Goal: Task Accomplishment & Management: Manage account settings

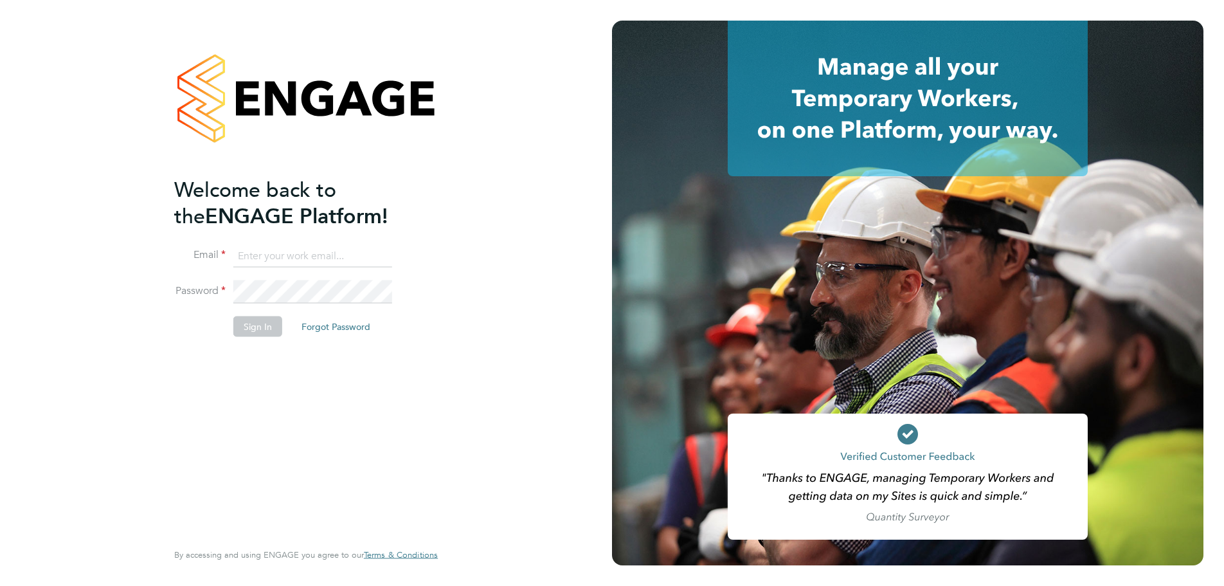
type input "[EMAIL_ADDRESS][DOMAIN_NAME]"
click at [255, 329] on button "Sign In" at bounding box center [257, 326] width 49 height 21
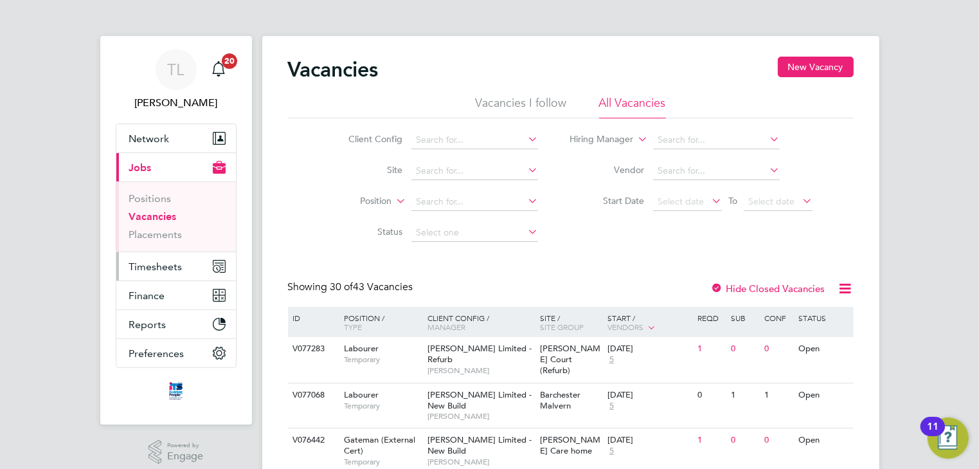
click at [155, 265] on span "Timesheets" at bounding box center [155, 266] width 53 height 12
click at [150, 268] on span "Timesheets" at bounding box center [155, 266] width 53 height 12
click at [141, 268] on span "Timesheets" at bounding box center [155, 266] width 53 height 12
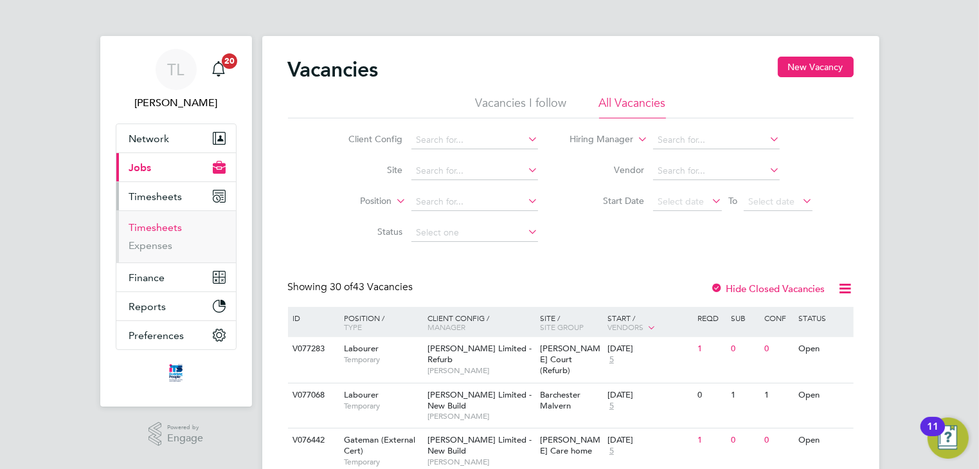
click at [159, 228] on link "Timesheets" at bounding box center [155, 227] width 53 height 12
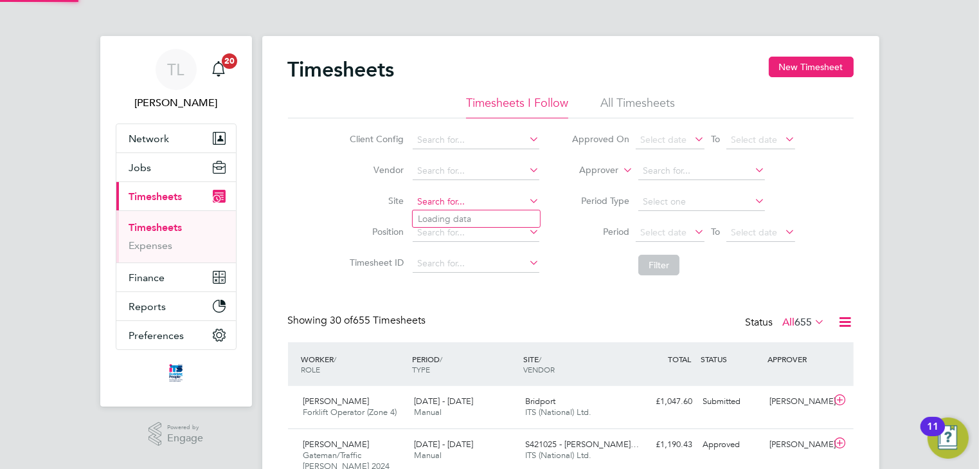
click at [451, 206] on input at bounding box center [476, 202] width 127 height 18
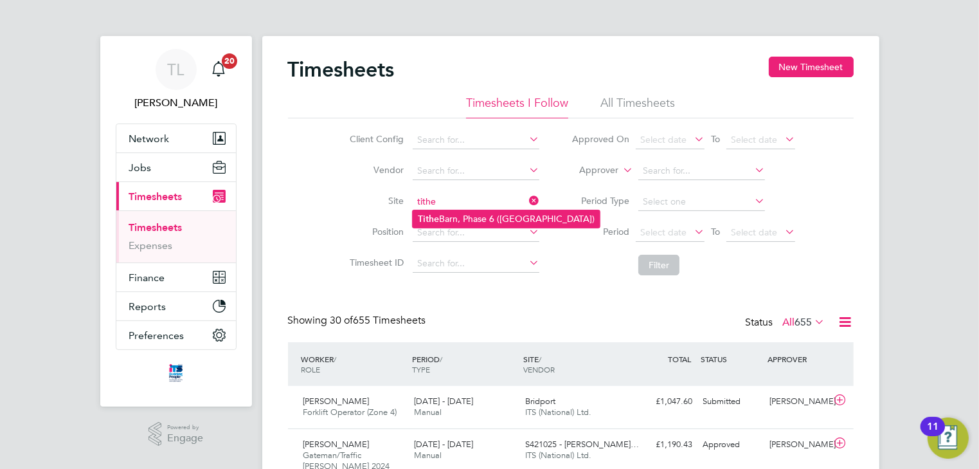
click at [439, 221] on li "Tithe Barn, Phase 6 (Exeter)" at bounding box center [506, 218] width 187 height 17
type input "Tithe Barn, Phase 6 (Exeter)"
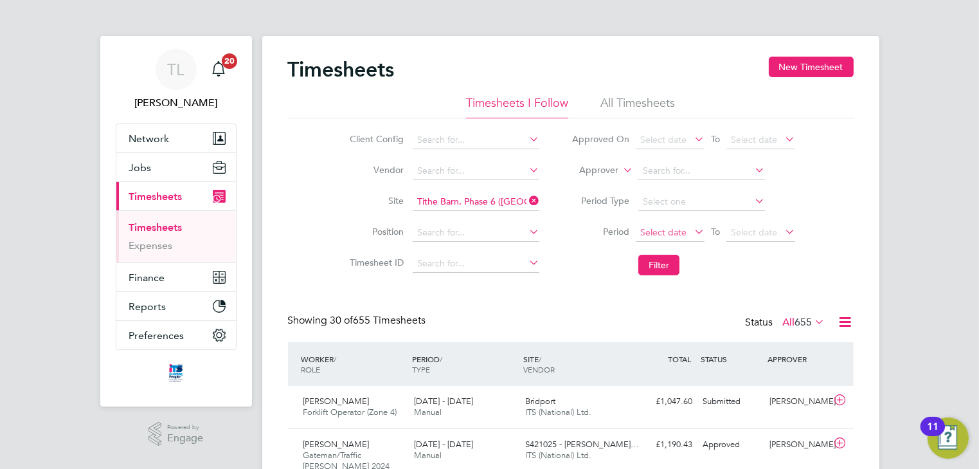
click at [661, 231] on span "Select date" at bounding box center [663, 232] width 46 height 12
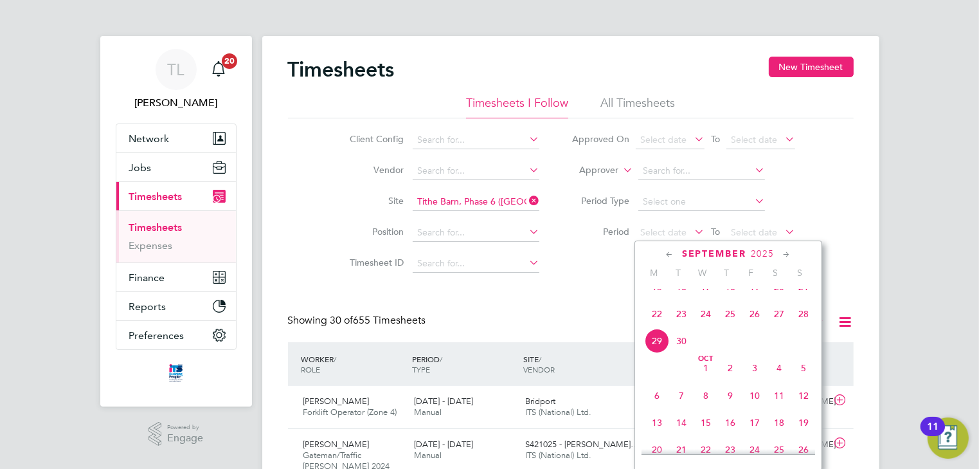
click at [659, 326] on span "22" at bounding box center [657, 314] width 24 height 24
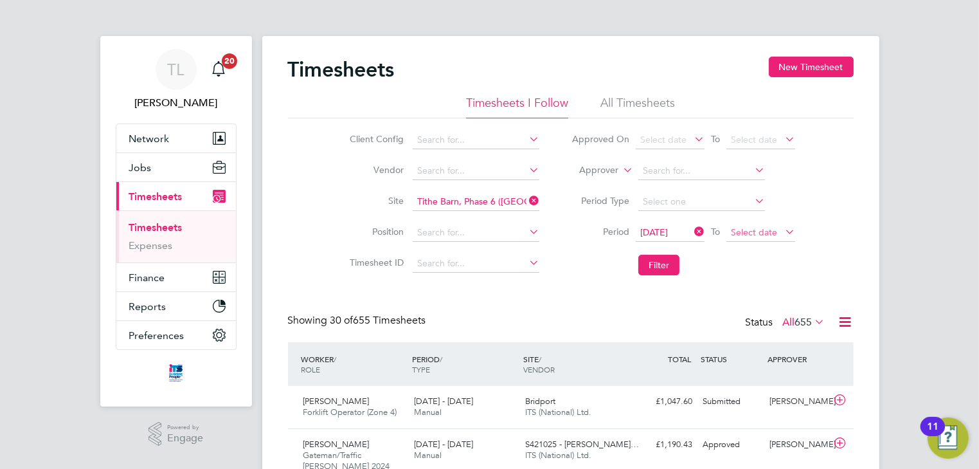
click at [756, 232] on span "Select date" at bounding box center [754, 232] width 46 height 12
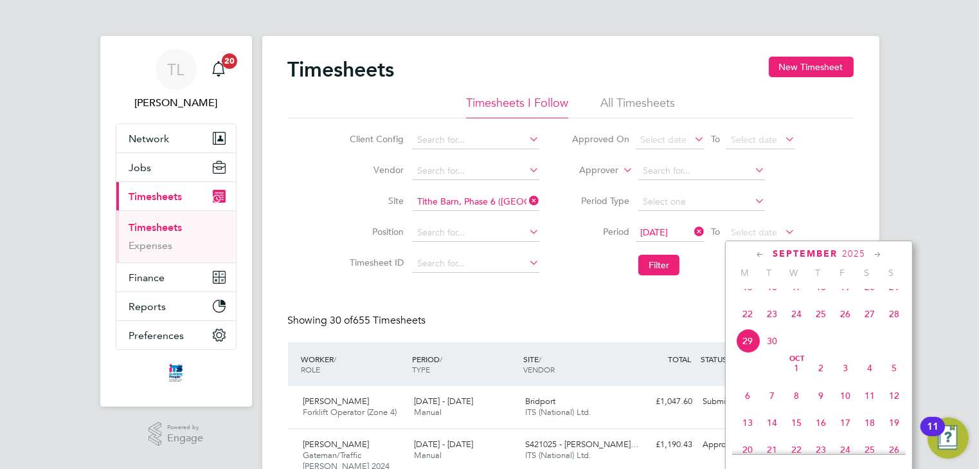
click at [849, 326] on span "26" at bounding box center [845, 314] width 24 height 24
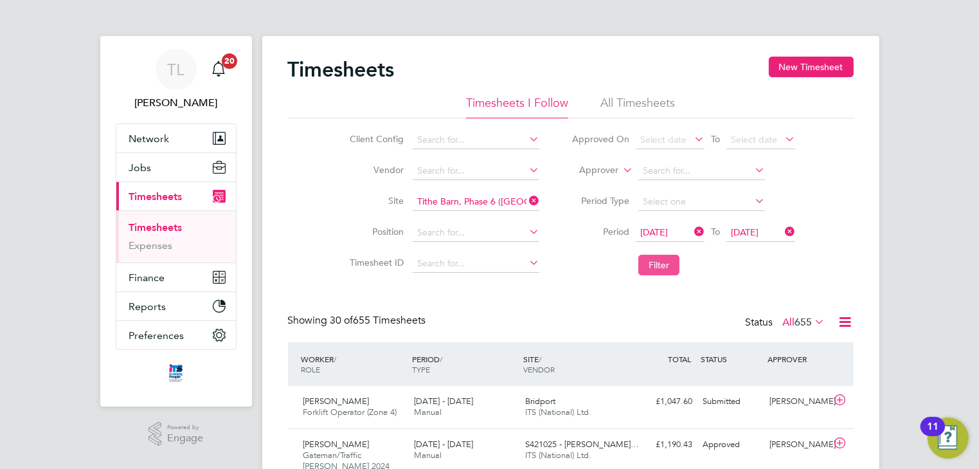
click at [653, 266] on button "Filter" at bounding box center [659, 265] width 41 height 21
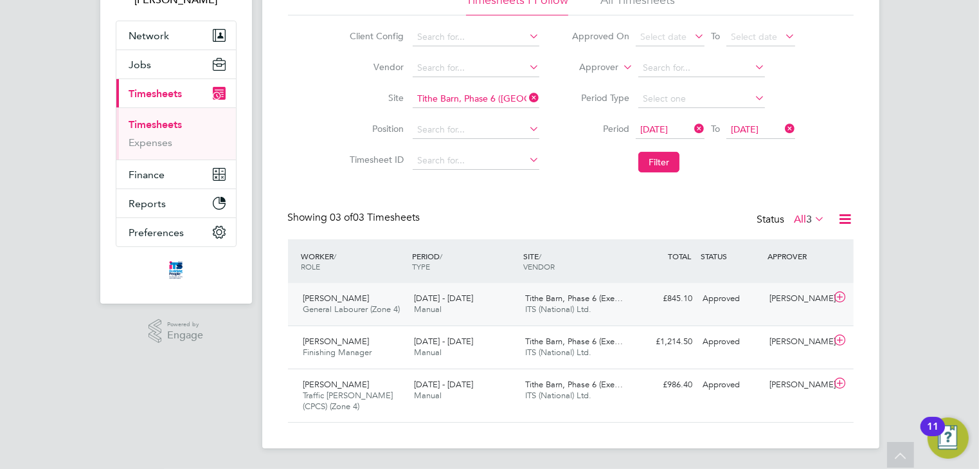
click at [725, 311] on div "Jordan Taylor General Labourer (Zone 4) 22 - 28 Sep 2025 22 - 28 Sep 2025 Manua…" at bounding box center [571, 304] width 566 height 42
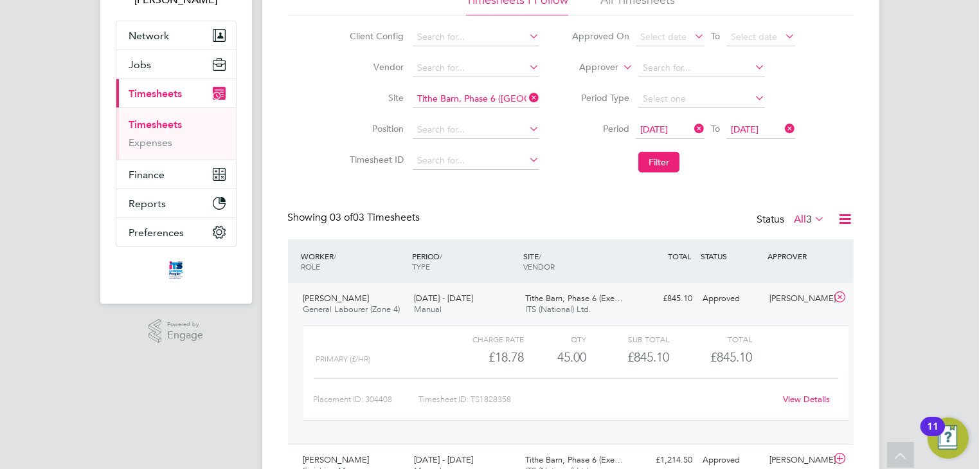
click at [843, 298] on icon at bounding box center [840, 297] width 16 height 10
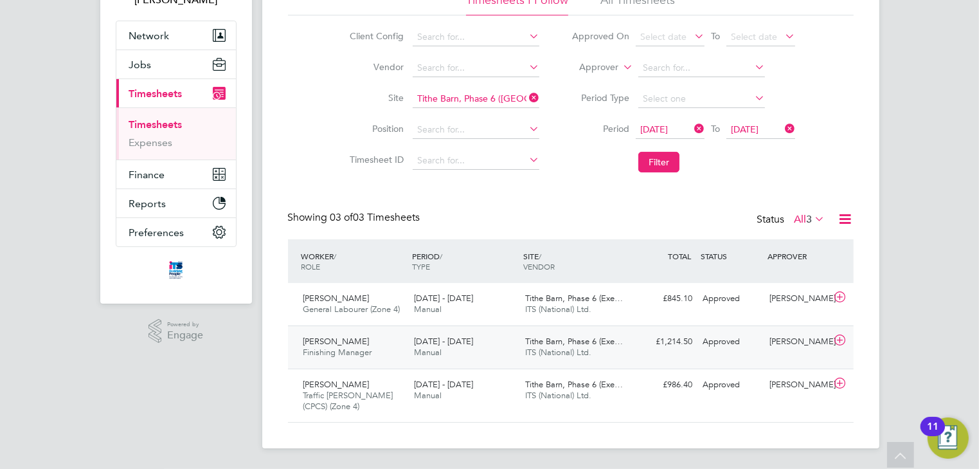
click at [749, 362] on div "Zydrunas Eismantas Finishing Manager 22 - 28 Sep 2025 22 - 28 Sep 2025 Manual T…" at bounding box center [571, 346] width 566 height 43
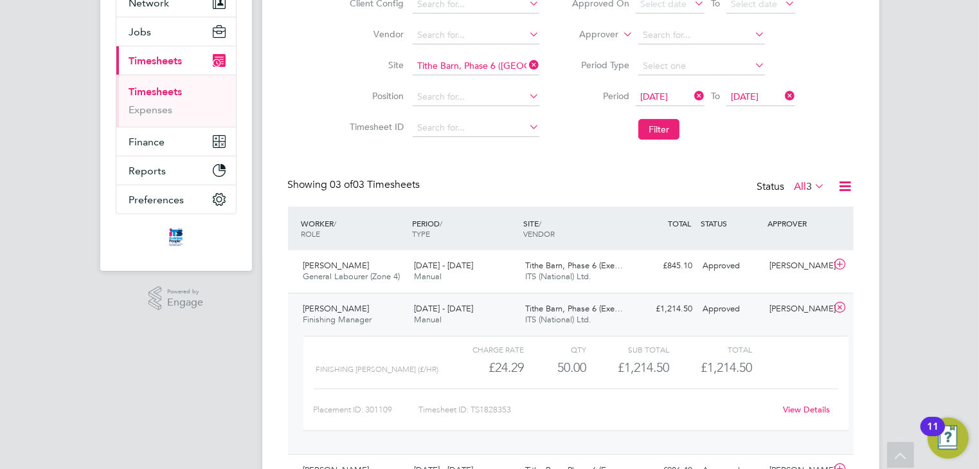
scroll to position [154, 0]
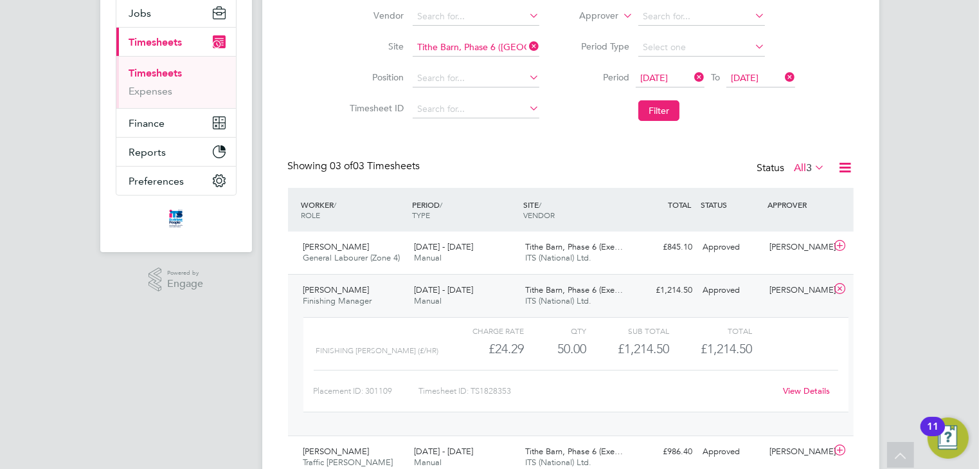
click at [841, 289] on icon at bounding box center [840, 289] width 16 height 10
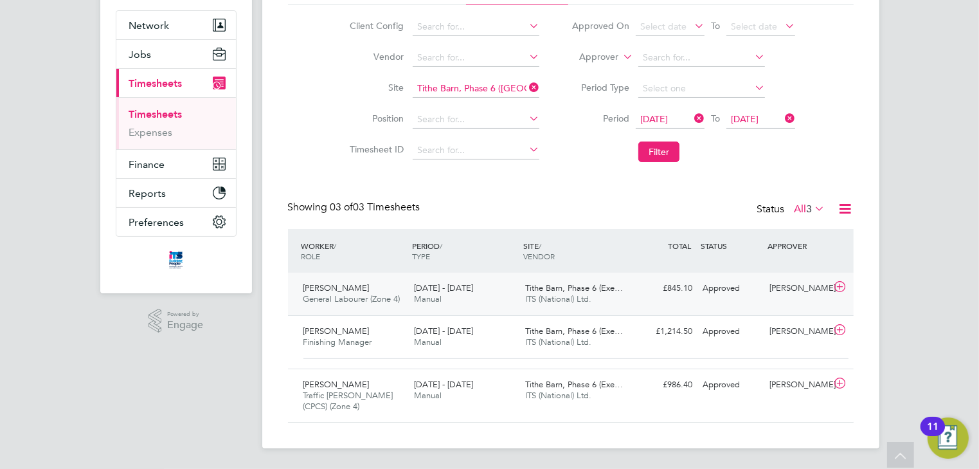
scroll to position [103, 0]
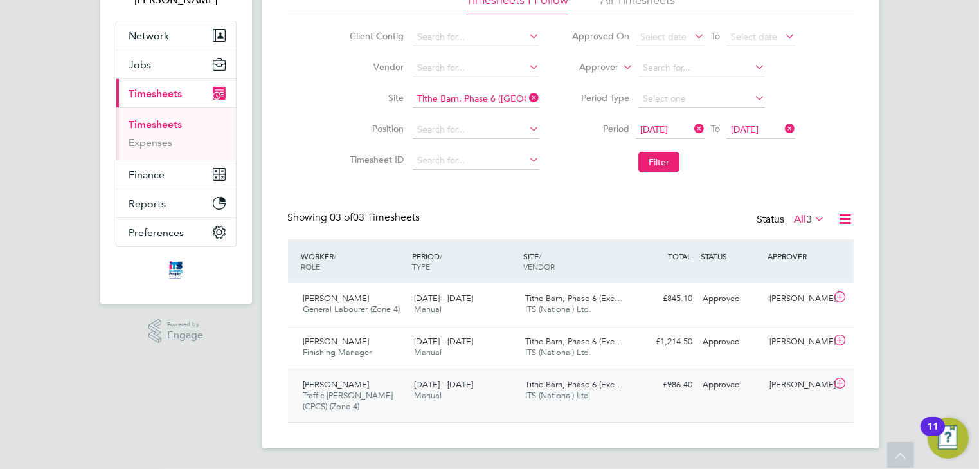
click at [841, 378] on icon at bounding box center [840, 383] width 16 height 10
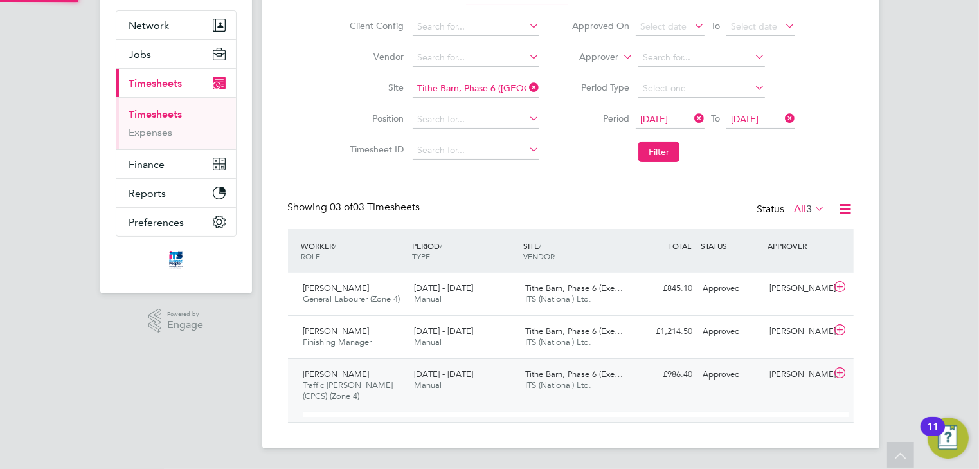
scroll to position [21, 125]
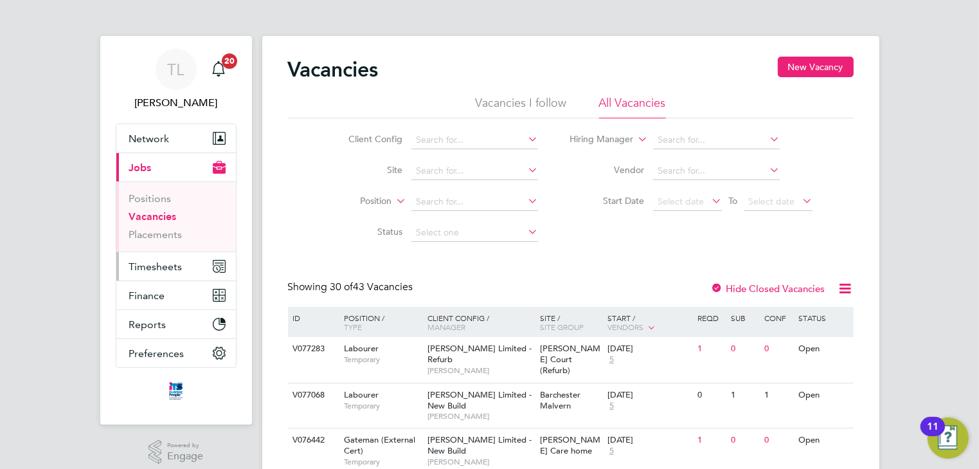
click at [152, 266] on span "Timesheets" at bounding box center [155, 266] width 53 height 12
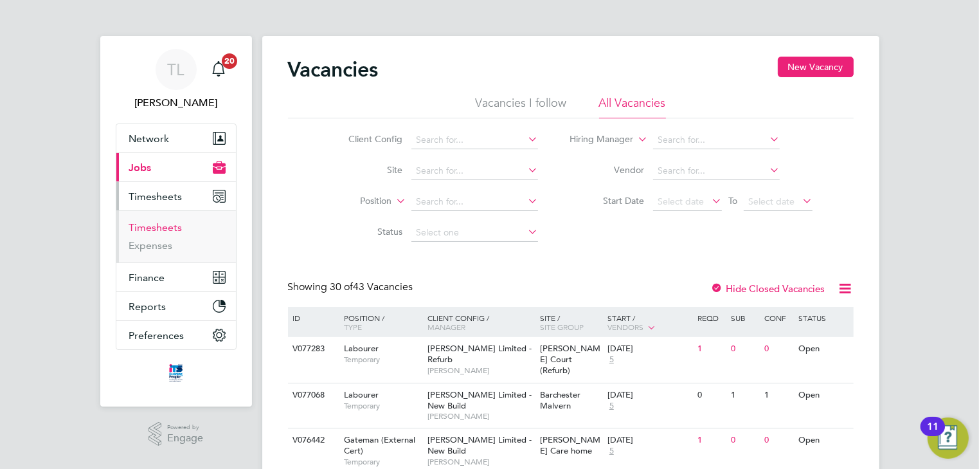
click at [159, 226] on link "Timesheets" at bounding box center [155, 227] width 53 height 12
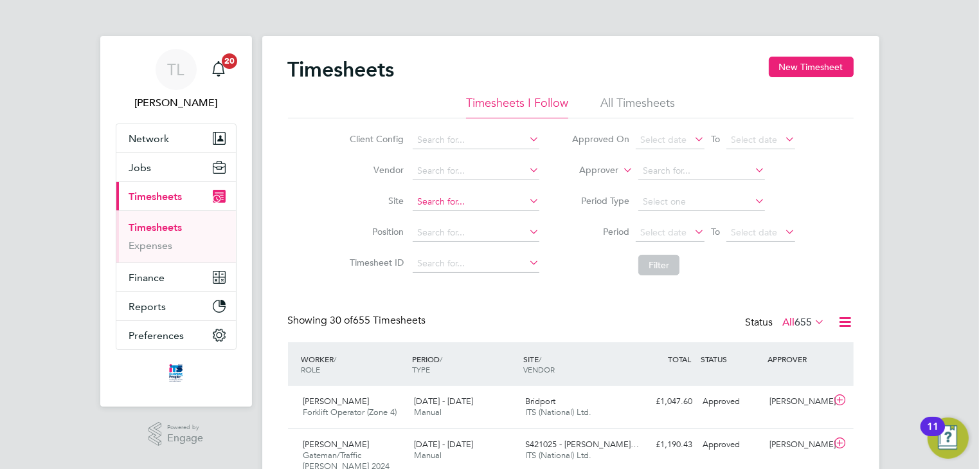
click at [435, 198] on input at bounding box center [476, 202] width 127 height 18
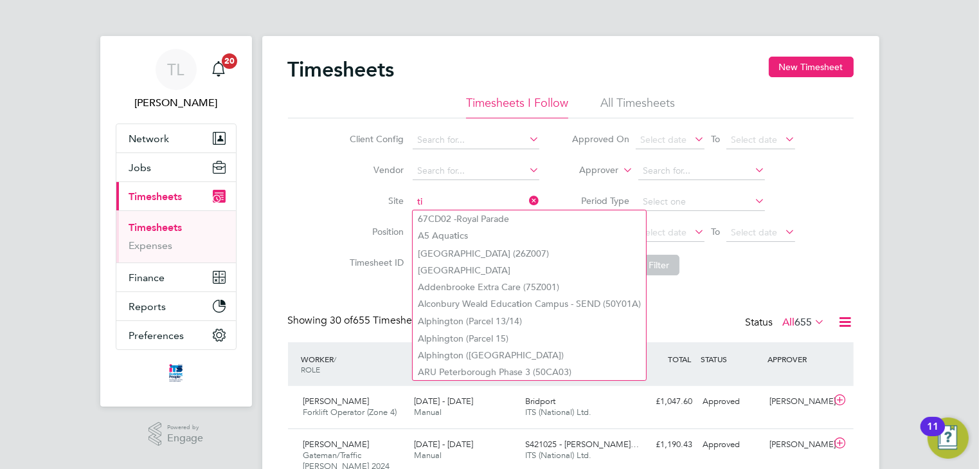
type input "t"
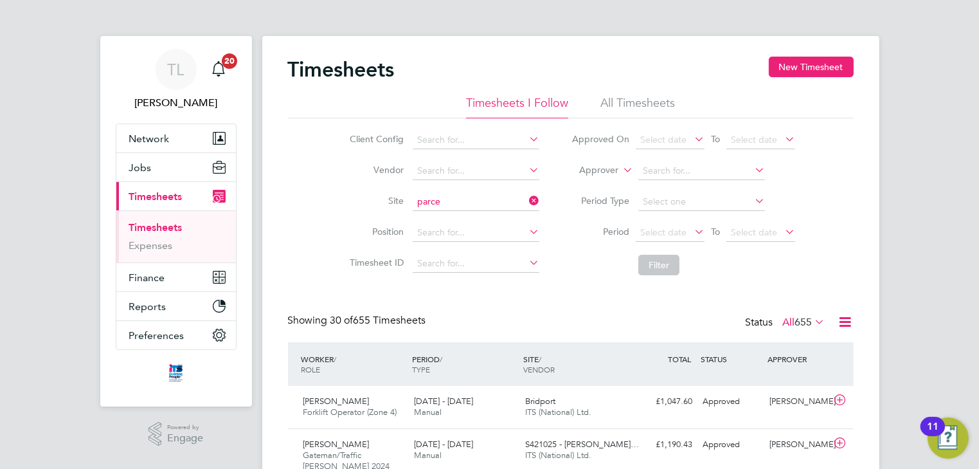
click at [429, 219] on li "Alphington ( Parce l 13/14)" at bounding box center [497, 218] width 168 height 17
type input "Alphington (Parcel 13/14)"
click at [658, 266] on button "Filter" at bounding box center [659, 265] width 41 height 21
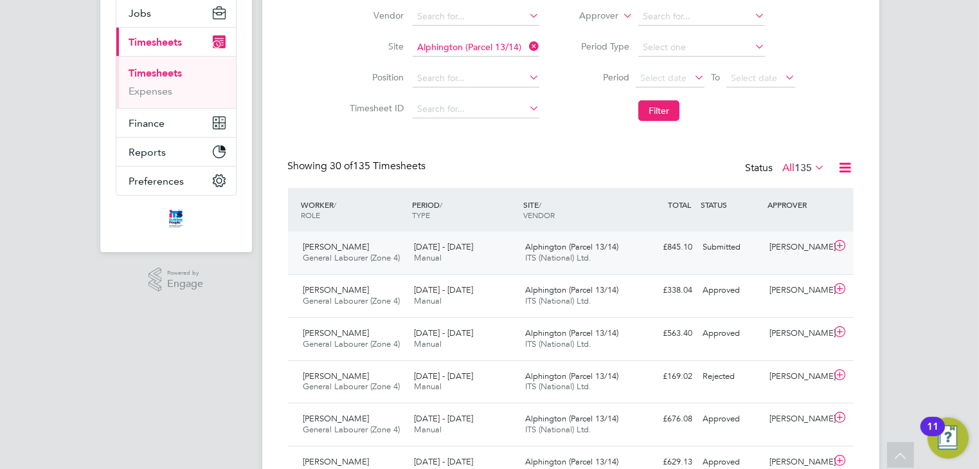
click at [841, 243] on icon at bounding box center [840, 246] width 16 height 10
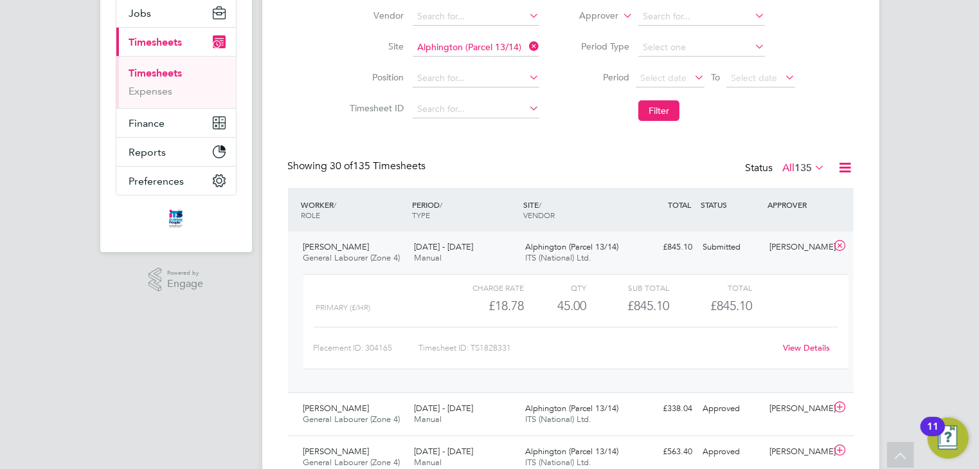
click at [768, 297] on div "Primary (£/HR) £18.78 45 45.00 45 £845.10 £845.10" at bounding box center [576, 305] width 545 height 21
click at [788, 346] on link "View Details" at bounding box center [806, 347] width 47 height 11
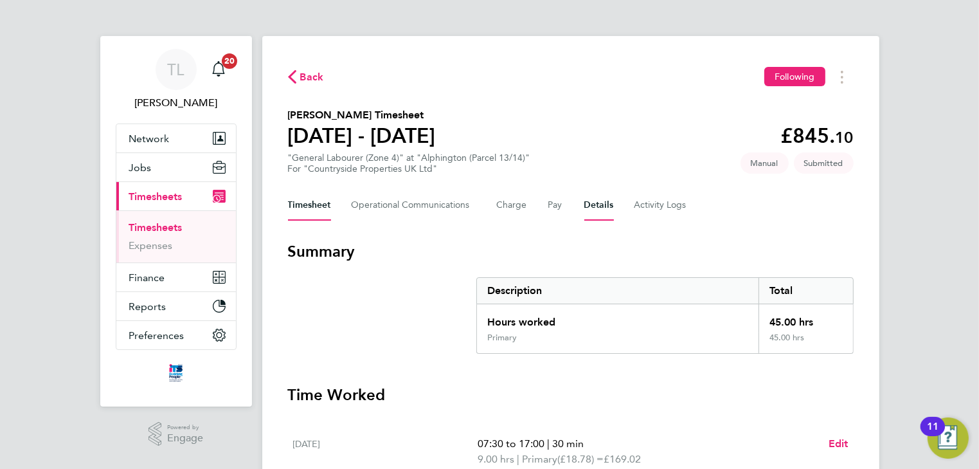
click at [597, 208] on button "Details" at bounding box center [600, 205] width 30 height 31
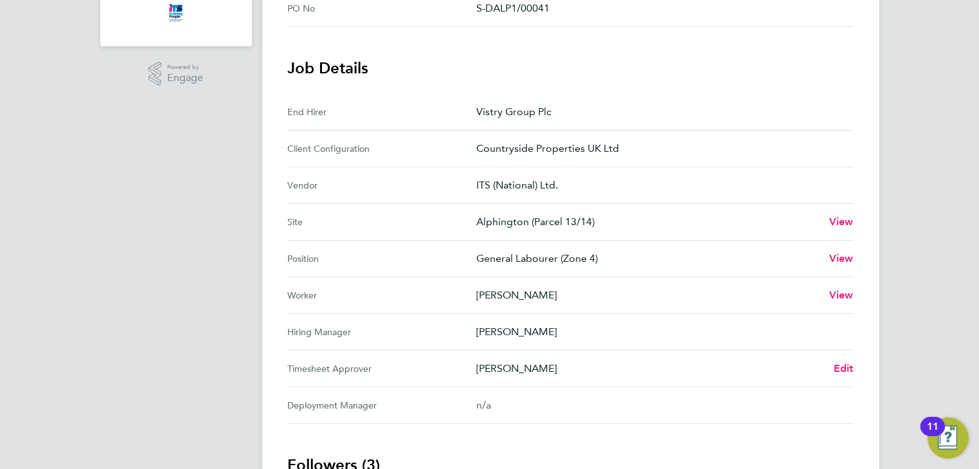
scroll to position [412, 0]
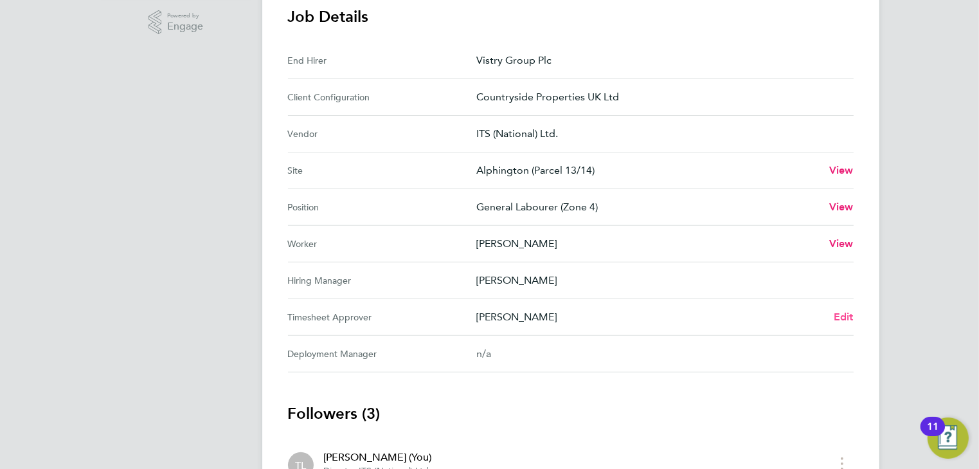
click at [840, 315] on span "Edit" at bounding box center [844, 317] width 20 height 12
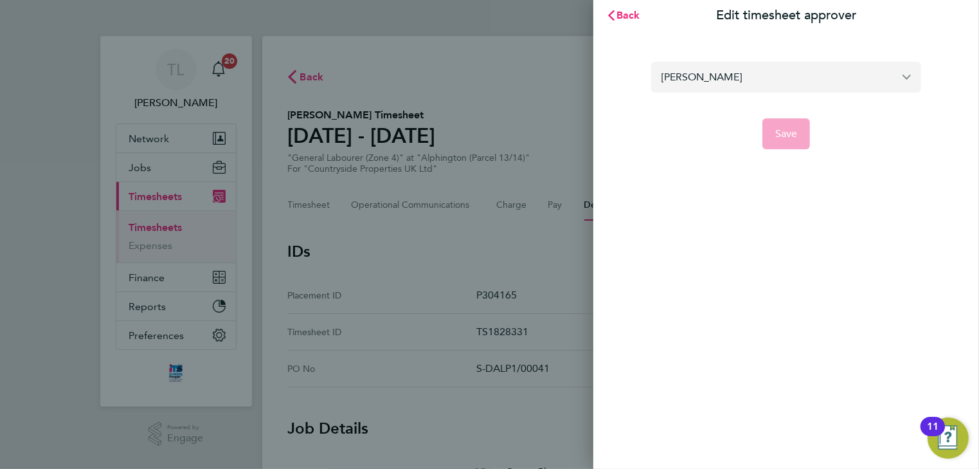
click at [831, 80] on input "Shawn Helley" at bounding box center [786, 77] width 270 height 30
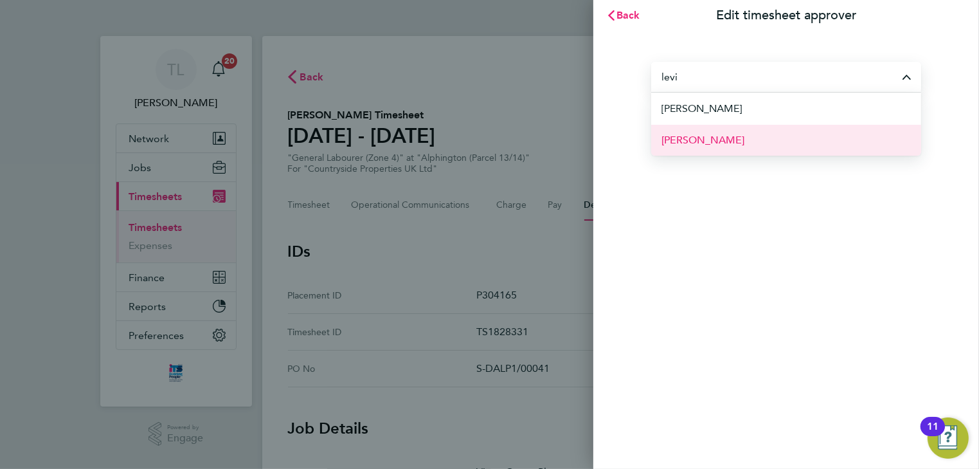
click at [675, 141] on span "Levi Sullivan" at bounding box center [703, 139] width 83 height 15
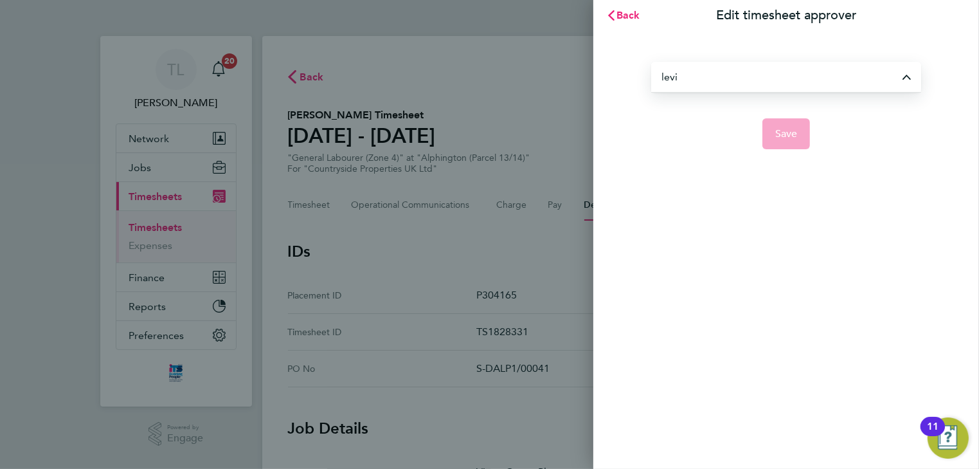
type input "Levi Sullivan"
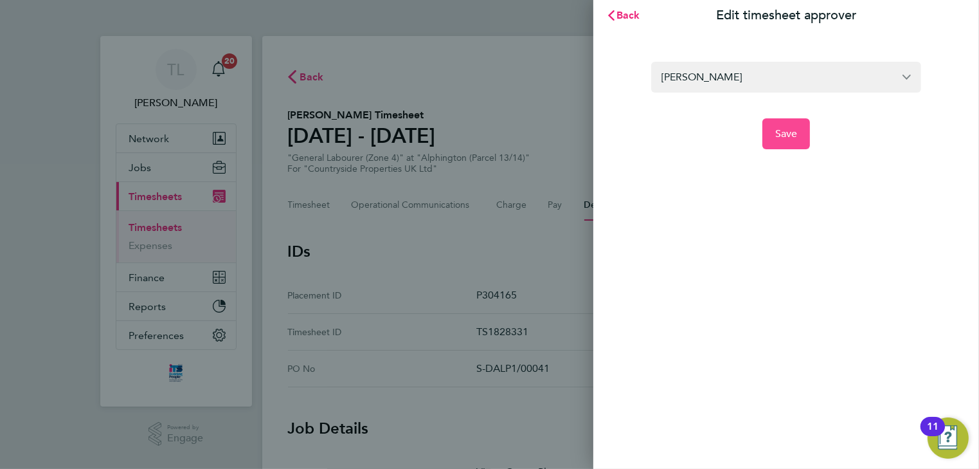
click at [786, 135] on span "Save" at bounding box center [787, 133] width 23 height 13
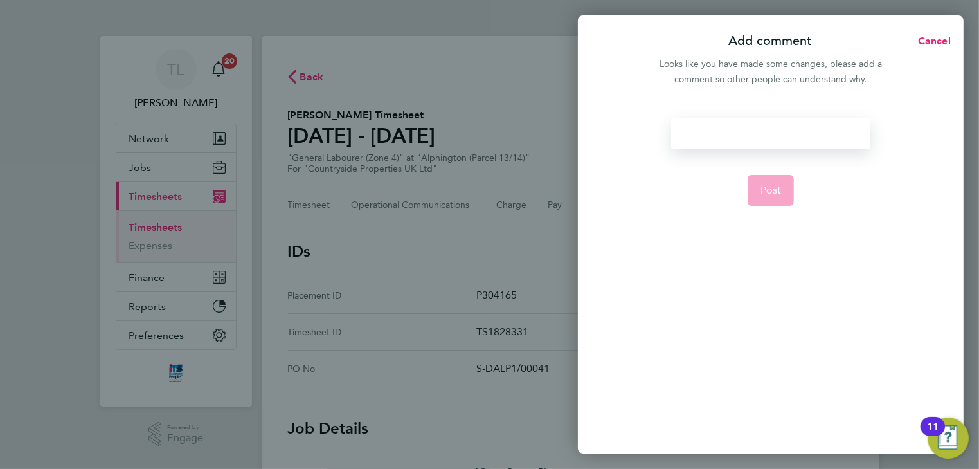
click at [755, 142] on div at bounding box center [770, 133] width 199 height 31
click at [767, 193] on span "Post" at bounding box center [771, 190] width 21 height 13
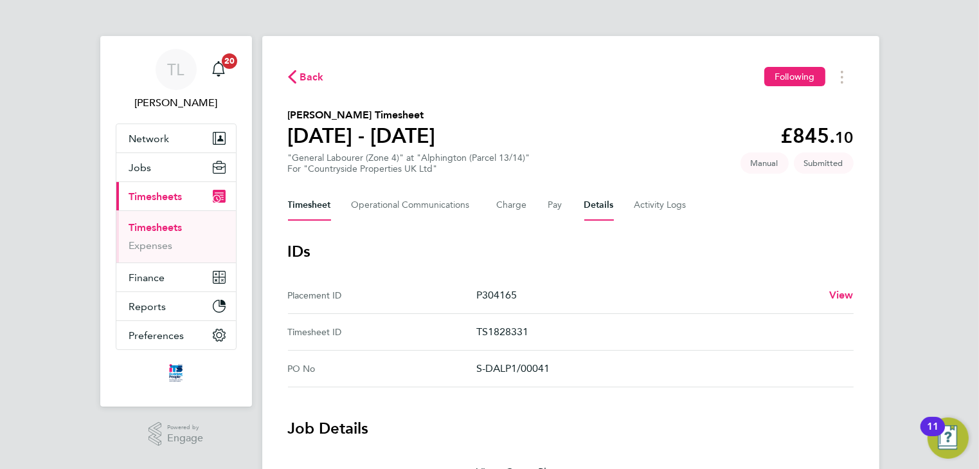
click at [316, 208] on button "Timesheet" at bounding box center [309, 205] width 43 height 31
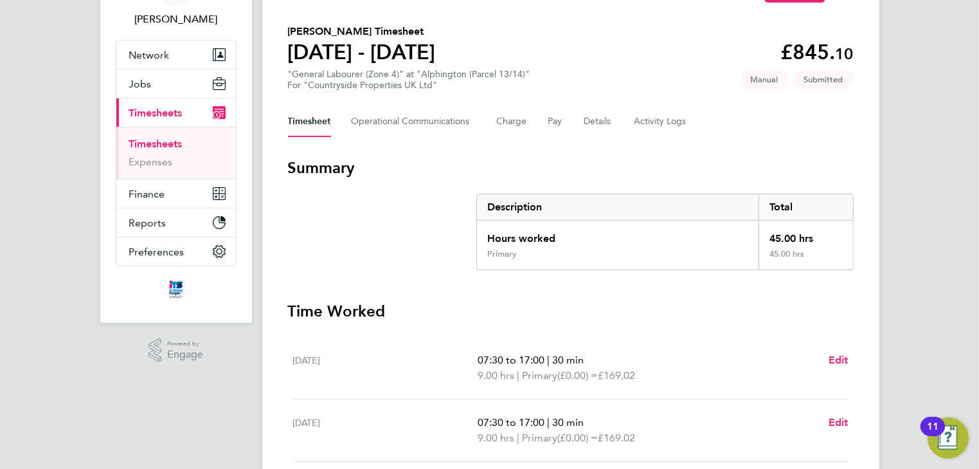
scroll to position [154, 0]
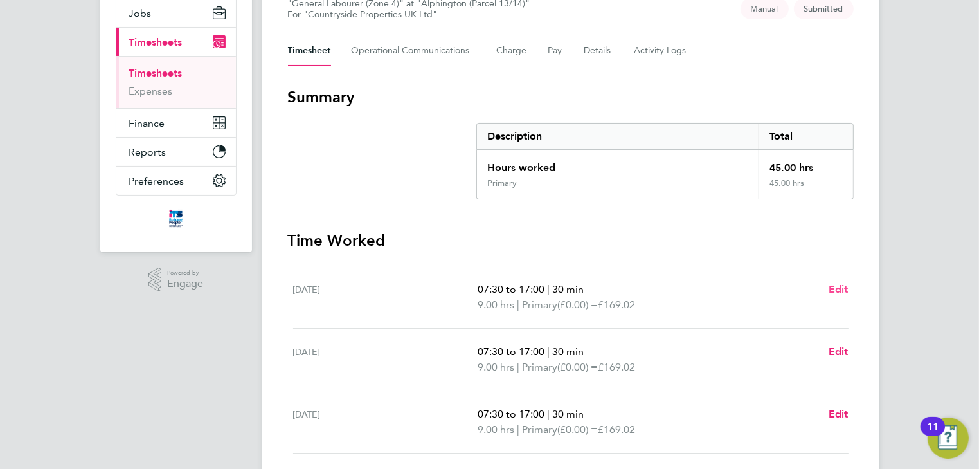
click at [835, 286] on span "Edit" at bounding box center [839, 289] width 20 height 12
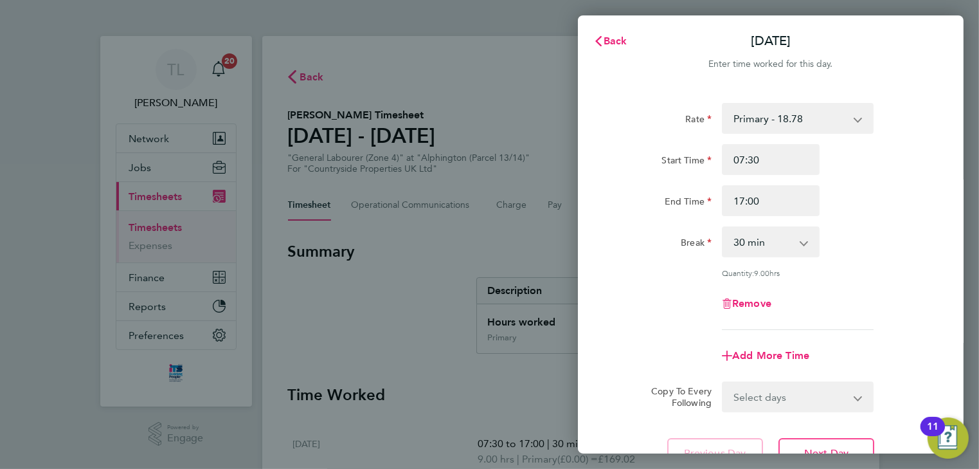
click at [768, 252] on select "0 min 15 min 30 min 45 min 60 min 75 min 90 min" at bounding box center [763, 242] width 80 height 28
click at [723, 228] on select "0 min 15 min 30 min 45 min 60 min 75 min 90 min" at bounding box center [763, 242] width 80 height 28
click at [768, 244] on select "0 min 15 min 30 min 45 min 60 min 75 min 90 min" at bounding box center [763, 242] width 80 height 28
select select "30"
click at [723, 228] on select "0 min 15 min 30 min 45 min 60 min 75 min 90 min" at bounding box center [763, 242] width 80 height 28
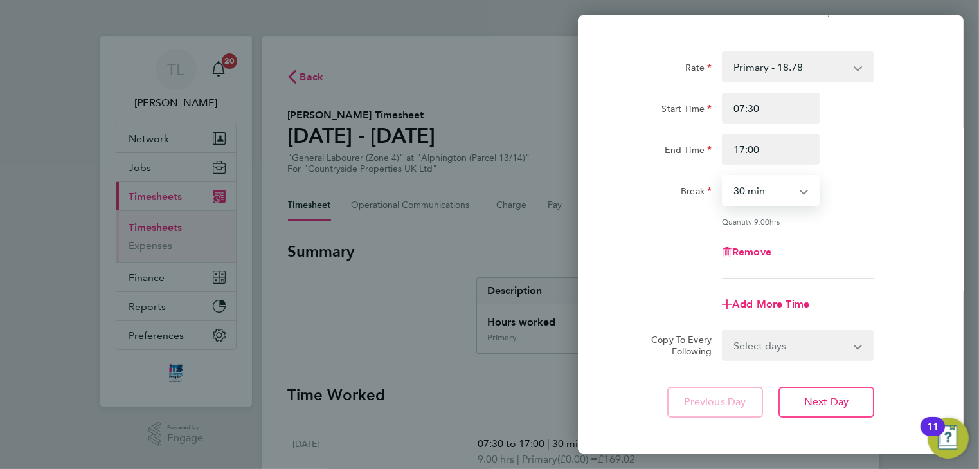
scroll to position [111, 0]
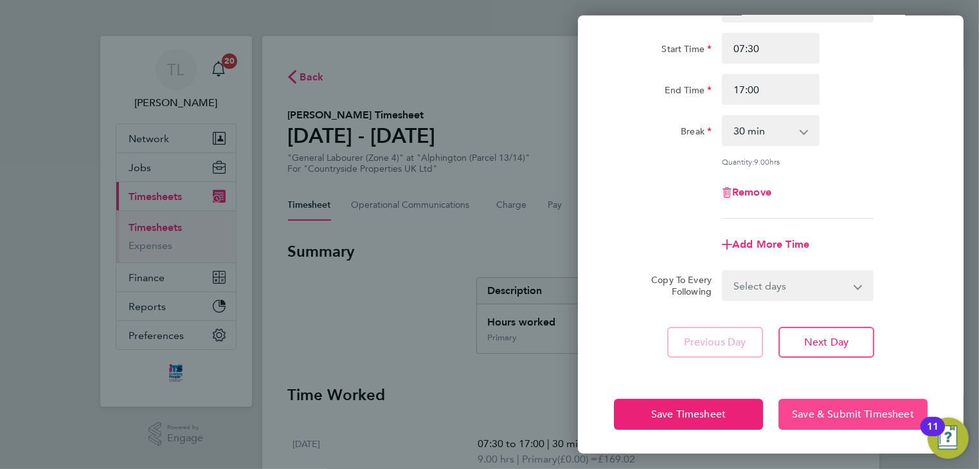
click at [823, 413] on span "Save & Submit Timesheet" at bounding box center [853, 414] width 122 height 13
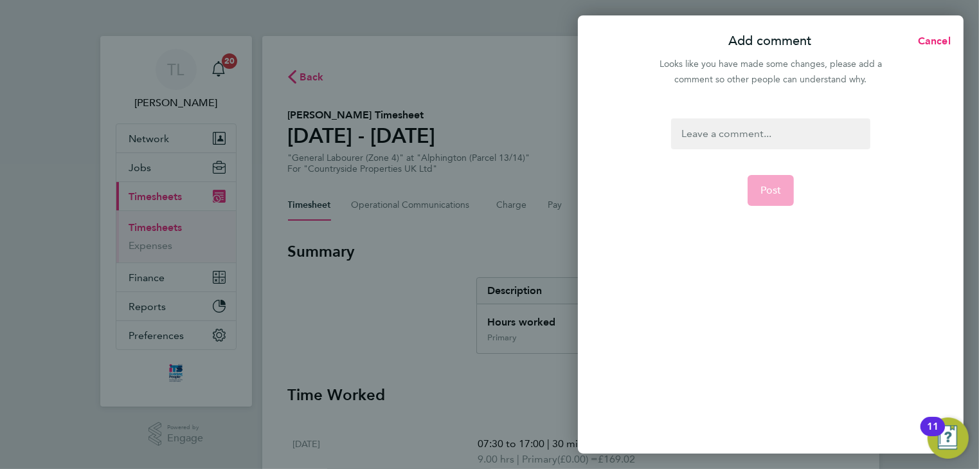
click at [710, 129] on div at bounding box center [770, 133] width 199 height 31
click at [700, 136] on div at bounding box center [770, 133] width 199 height 31
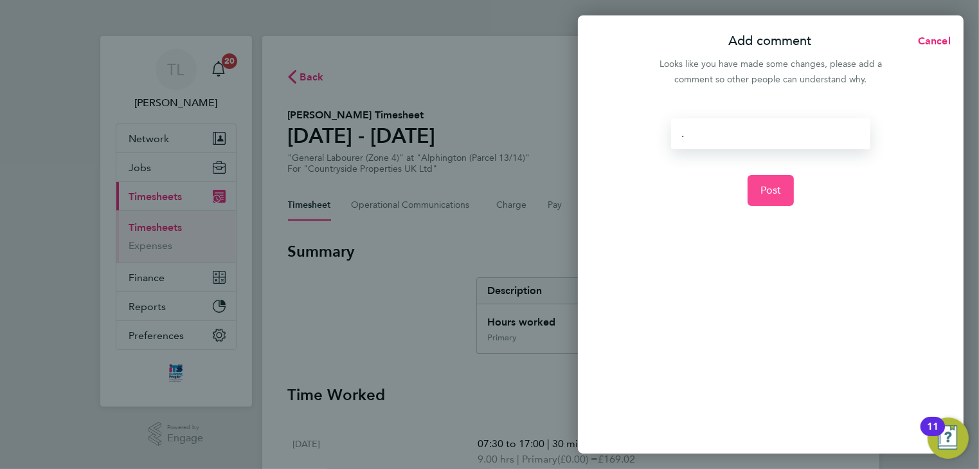
click at [761, 188] on span "Post" at bounding box center [771, 190] width 21 height 13
